Goal: Find contact information: Find contact information

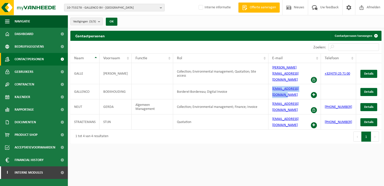
click at [161, 7] on b "button" at bounding box center [162, 7] width 5 height 7
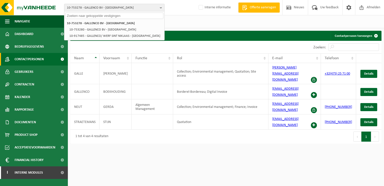
click at [85, 15] on input "text" at bounding box center [114, 16] width 98 height 6
paste input "10-741291"
click at [85, 15] on input "10-741291" at bounding box center [114, 16] width 98 height 6
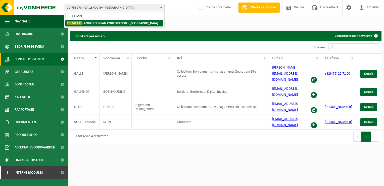
type input "10-741291"
click at [92, 20] on li "10-741291 - ANGLO BELGIAN CORPORATION - [GEOGRAPHIC_DATA]" at bounding box center [114, 23] width 98 height 6
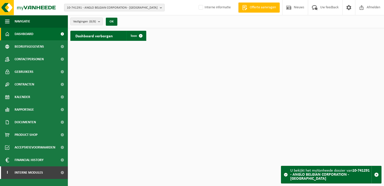
drag, startPoint x: 139, startPoint y: 37, endPoint x: 108, endPoint y: 42, distance: 31.3
click at [139, 37] on span at bounding box center [141, 36] width 10 height 10
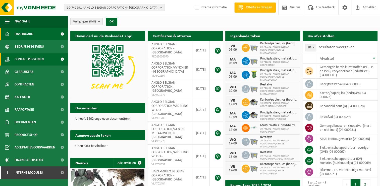
click at [36, 58] on span "Contactpersonen" at bounding box center [29, 59] width 29 height 13
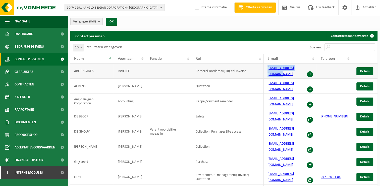
drag, startPoint x: 267, startPoint y: 70, endPoint x: 307, endPoint y: 69, distance: 40.0
click at [307, 69] on td "invoice@abc-engines.com" at bounding box center [290, 70] width 53 height 15
drag, startPoint x: 269, startPoint y: 91, endPoint x: 287, endPoint y: 88, distance: 17.3
click at [287, 94] on td "reminder@abc-engines.com" at bounding box center [290, 101] width 53 height 15
drag, startPoint x: 287, startPoint y: 88, endPoint x: 311, endPoint y: 88, distance: 24.4
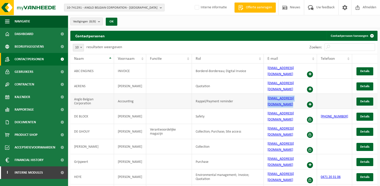
click at [311, 94] on td "reminder@abc-engines.com" at bounding box center [290, 101] width 53 height 15
copy td "reminder@abc-engines.com"
